Goal: Find specific page/section: Locate a particular part of the current website

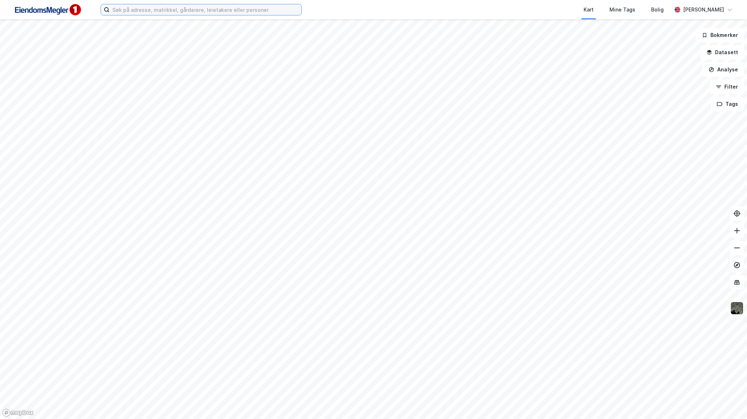
click at [151, 6] on input at bounding box center [206, 9] width 192 height 11
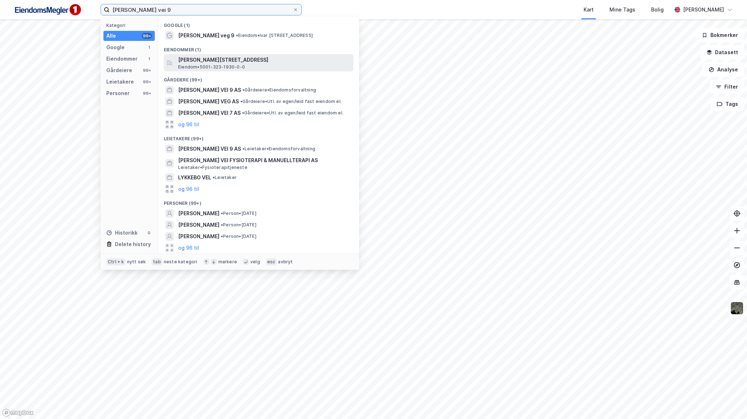
type input "[PERSON_NAME] vei 9"
click at [254, 58] on span "[PERSON_NAME][STREET_ADDRESS]" at bounding box center [264, 60] width 172 height 9
